Goal: Find specific page/section: Find specific page/section

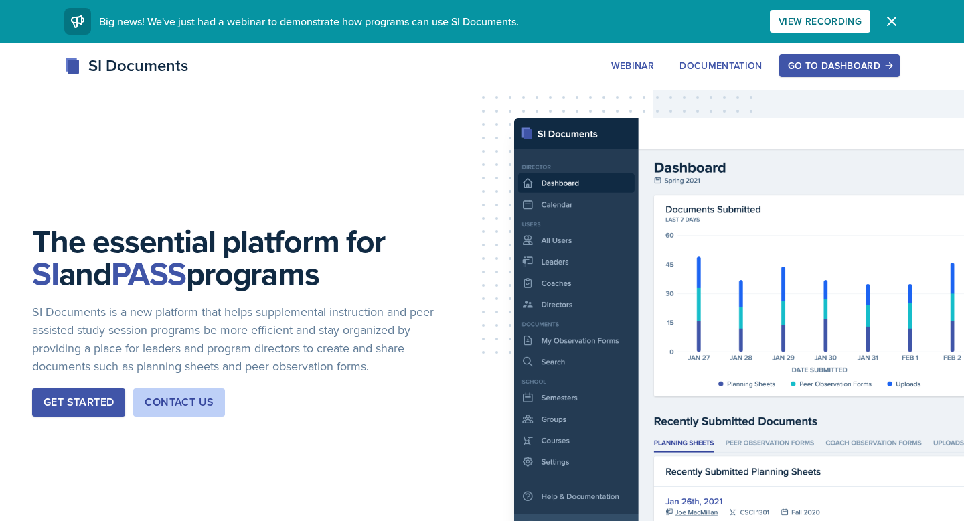
click at [838, 62] on div "Go to Dashboard" at bounding box center [839, 65] width 103 height 11
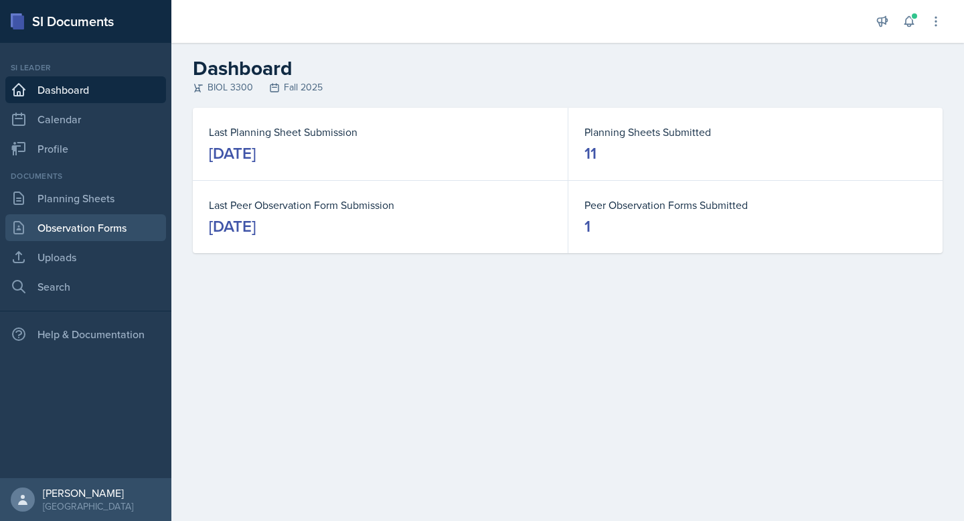
click at [100, 231] on link "Observation Forms" at bounding box center [85, 227] width 161 height 27
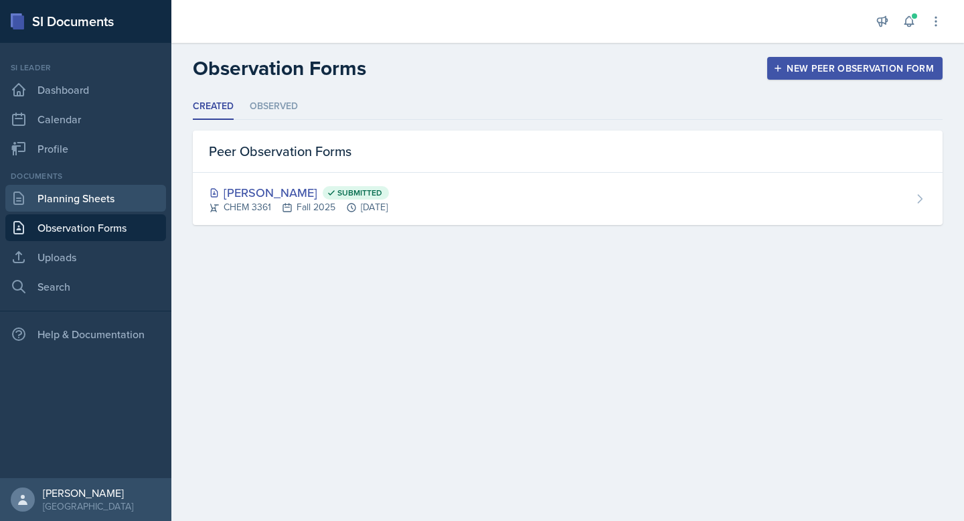
click at [86, 206] on link "Planning Sheets" at bounding box center [85, 198] width 161 height 27
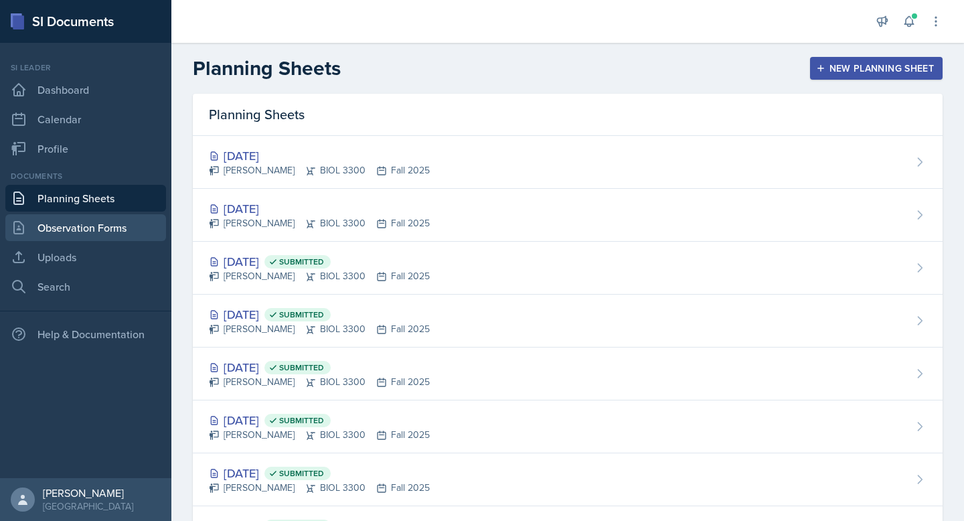
click at [85, 223] on link "Observation Forms" at bounding box center [85, 227] width 161 height 27
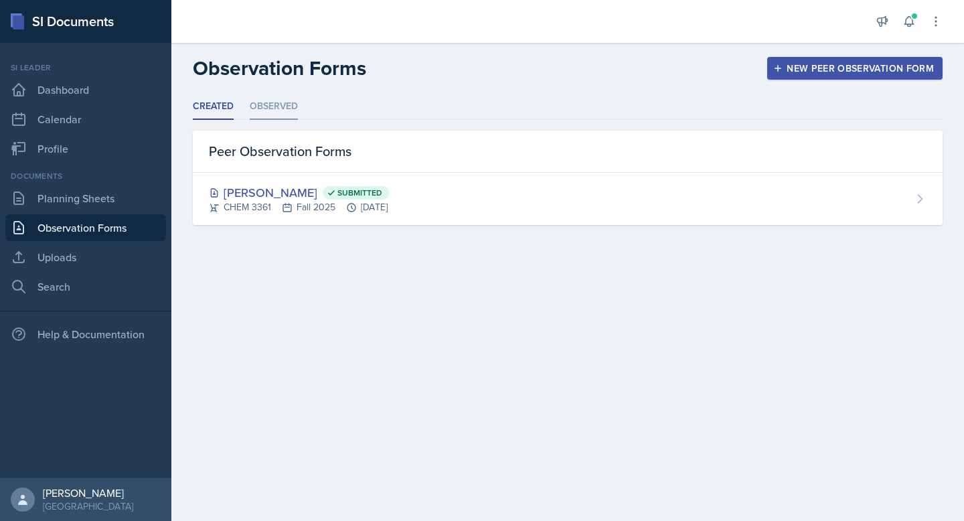
click at [286, 102] on li "Observed" at bounding box center [274, 107] width 48 height 26
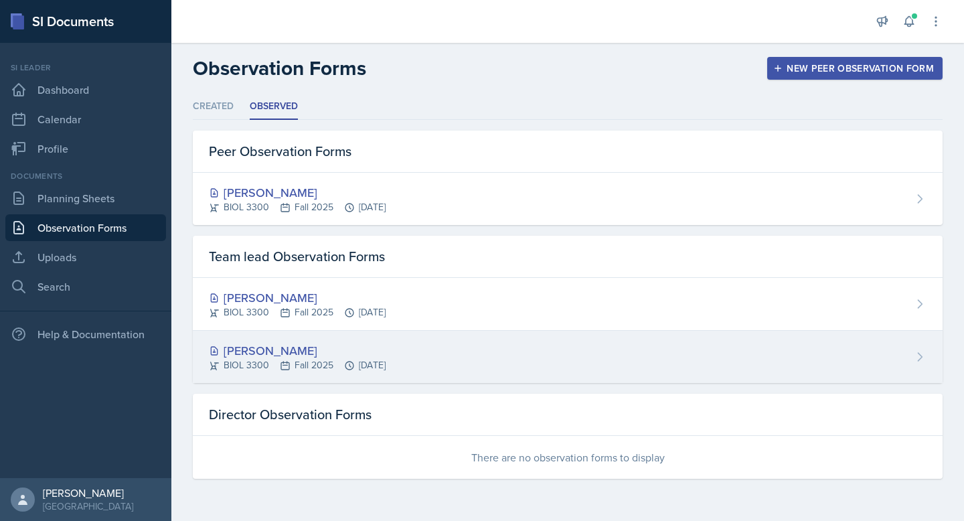
click at [335, 344] on div "[PERSON_NAME]" at bounding box center [297, 350] width 177 height 18
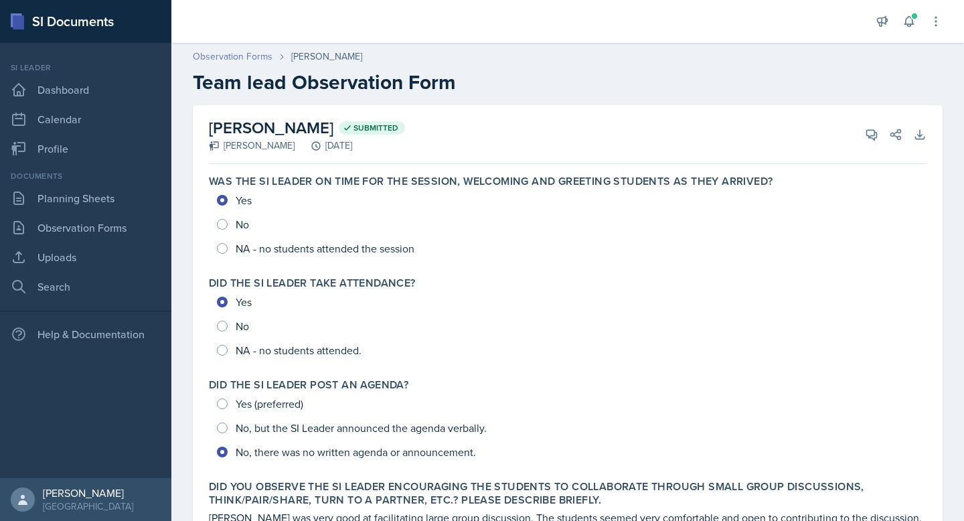
click at [237, 52] on link "Observation Forms" at bounding box center [233, 57] width 80 height 14
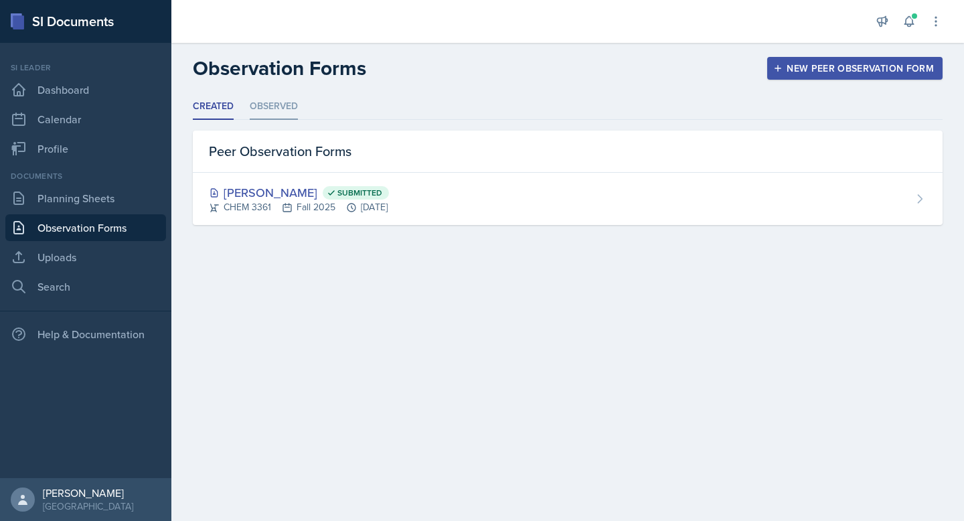
click at [276, 110] on li "Observed" at bounding box center [274, 107] width 48 height 26
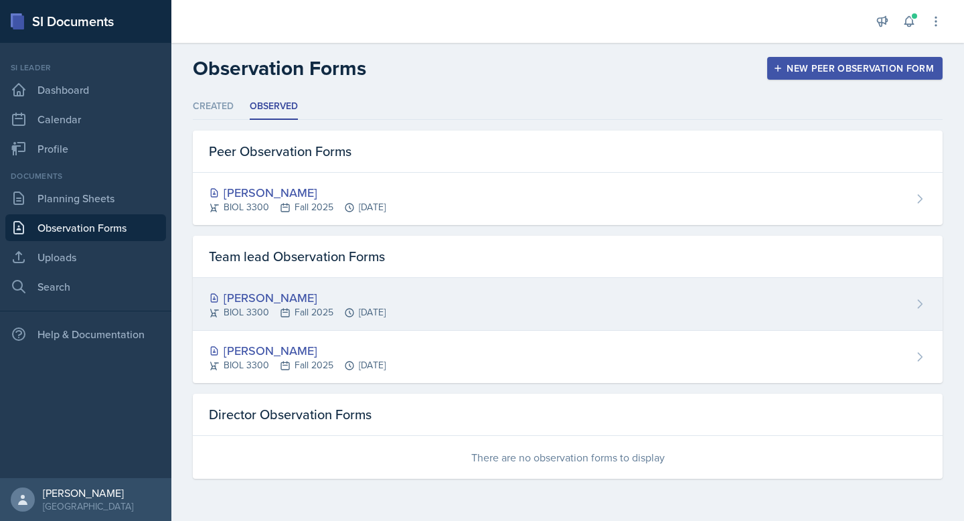
click at [252, 298] on div "[PERSON_NAME]" at bounding box center [297, 298] width 177 height 18
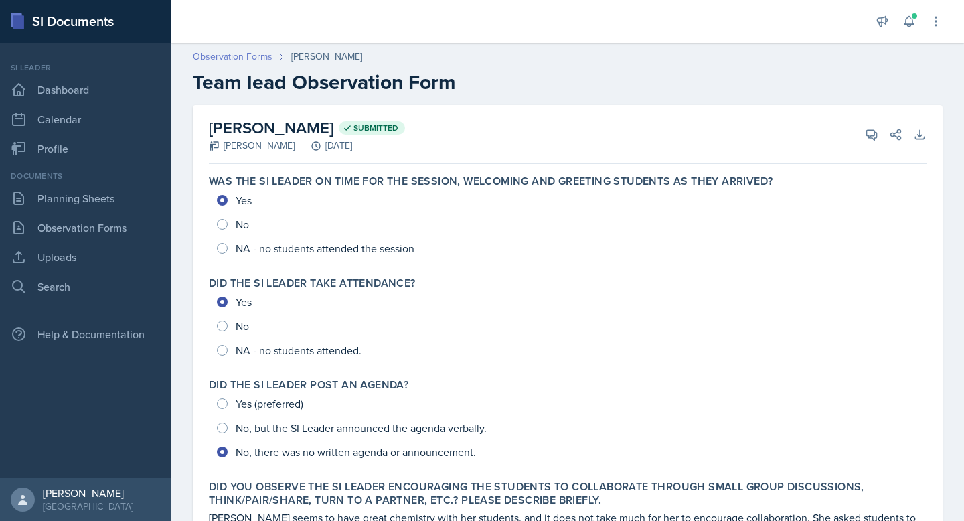
click at [232, 58] on link "Observation Forms" at bounding box center [233, 57] width 80 height 14
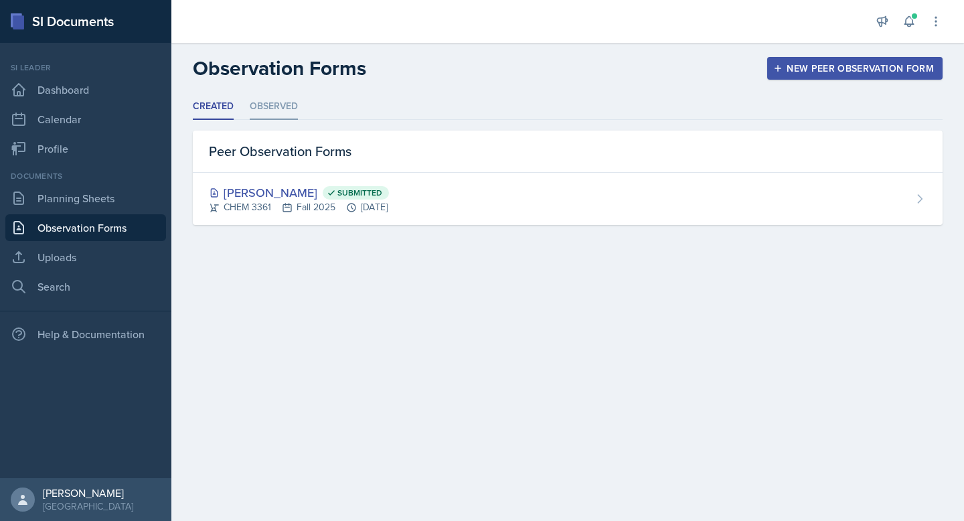
click at [272, 114] on li "Observed" at bounding box center [274, 107] width 48 height 26
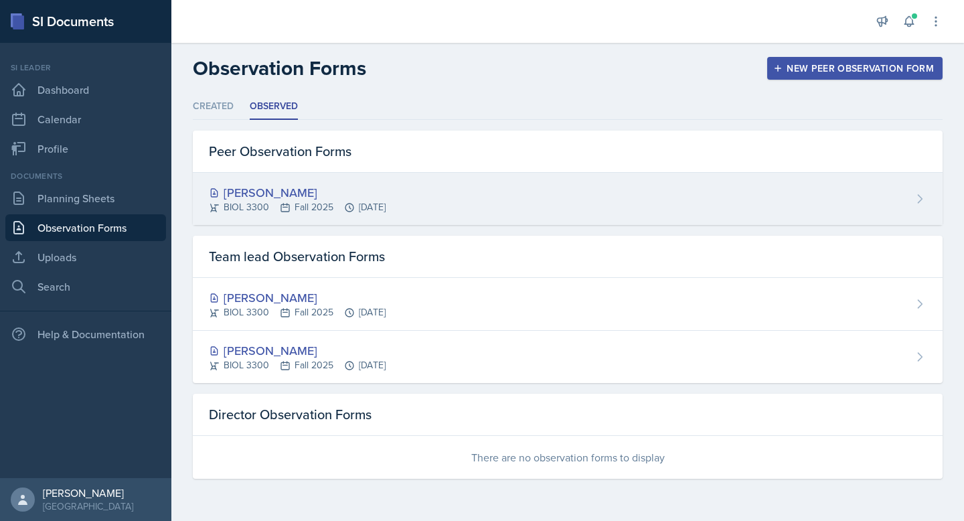
click at [278, 203] on div "BIOL 3300 Fall 2025 [DATE]" at bounding box center [297, 207] width 177 height 14
